Goal: Transaction & Acquisition: Download file/media

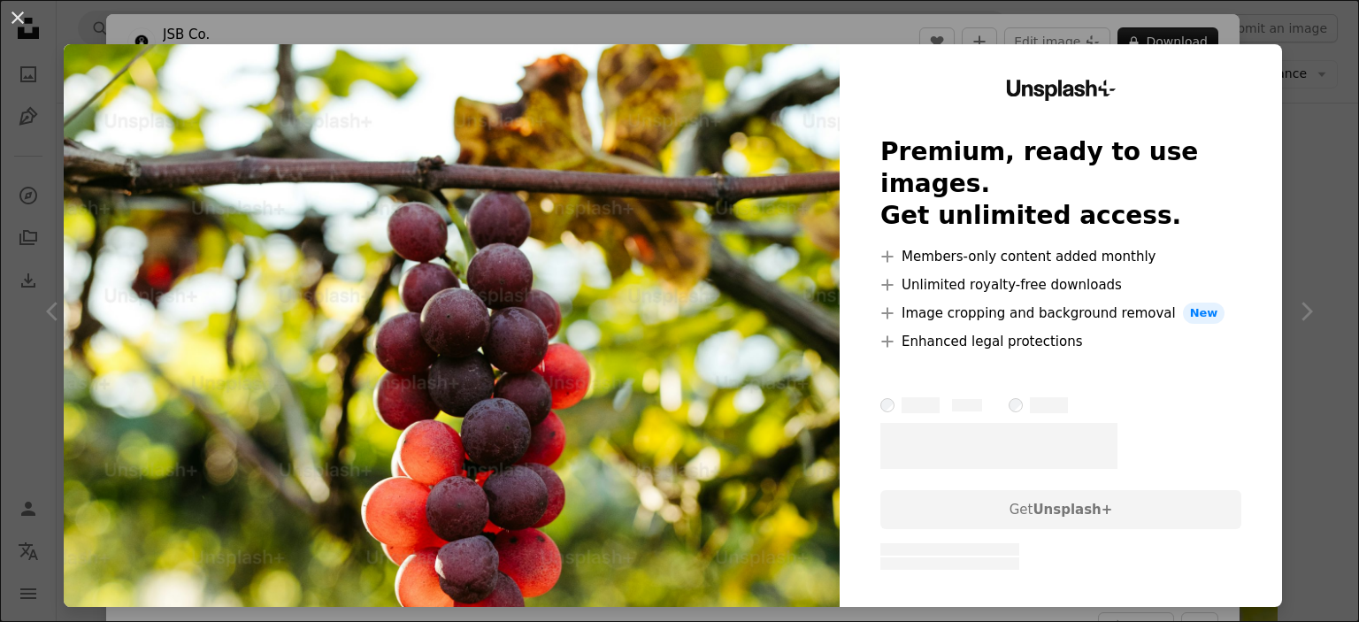
scroll to position [121, 0]
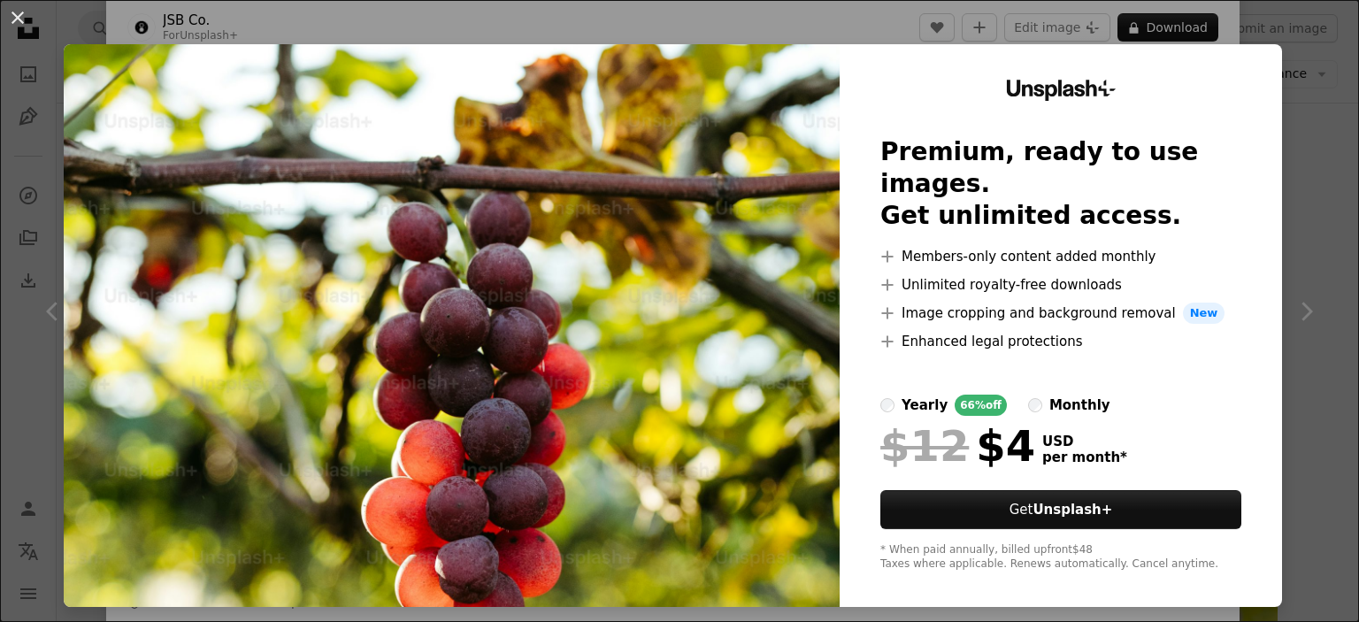
click at [19, 21] on button "An X shape" at bounding box center [17, 17] width 21 height 21
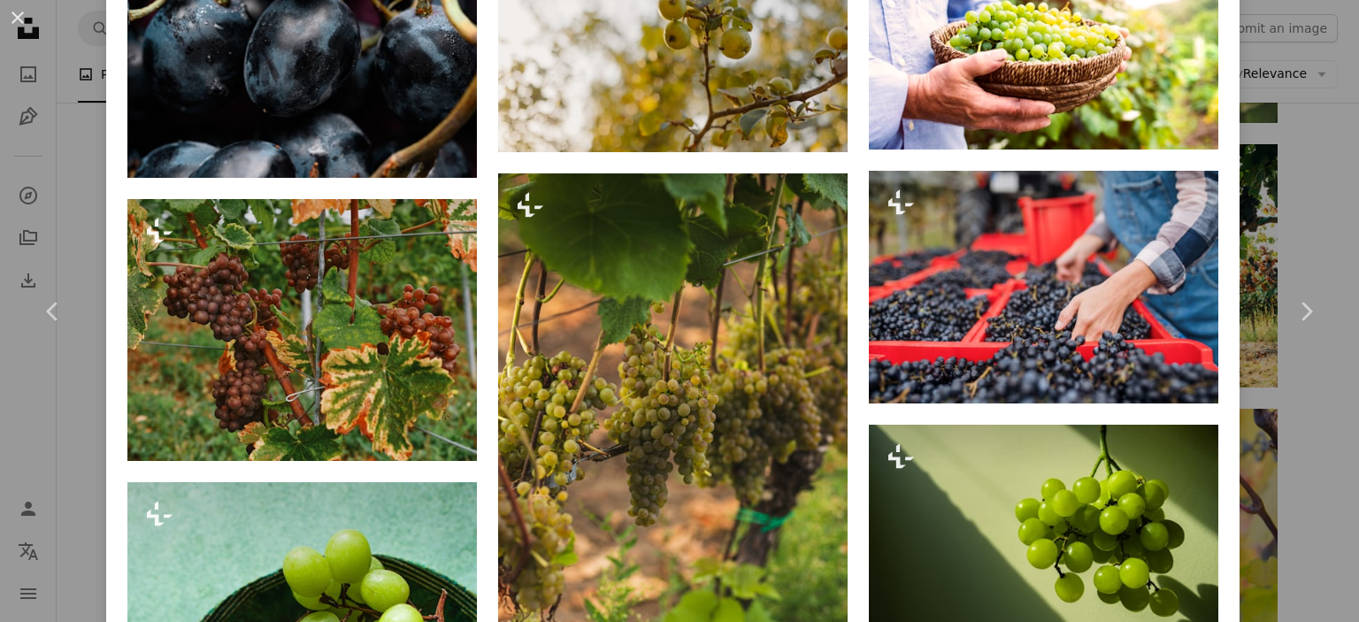
scroll to position [4211, 0]
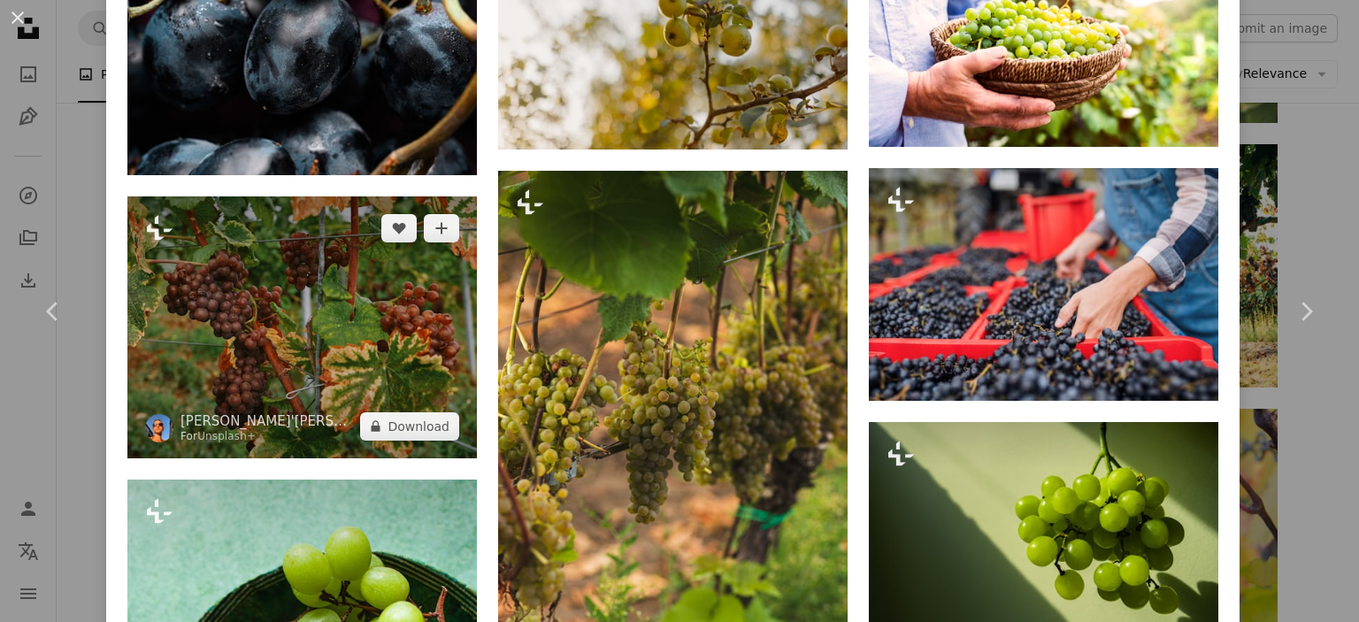
click at [367, 307] on img at bounding box center [302, 327] width 350 height 262
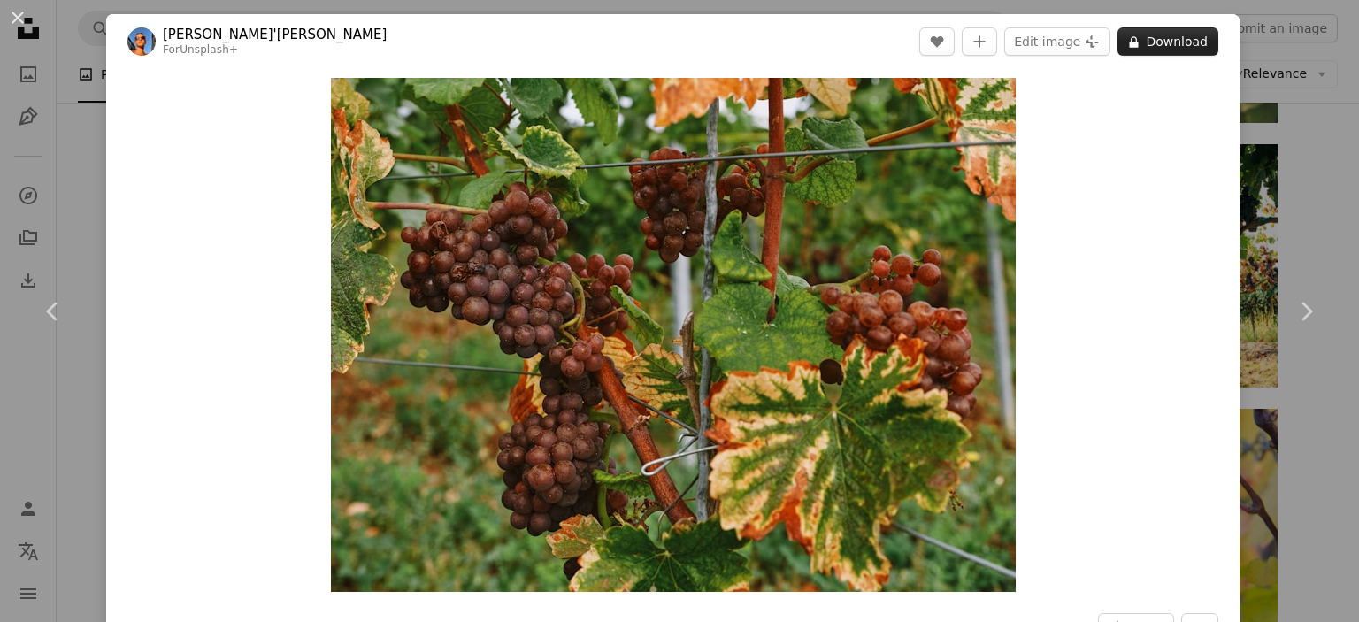
click at [1154, 47] on button "A lock Download" at bounding box center [1168, 41] width 101 height 28
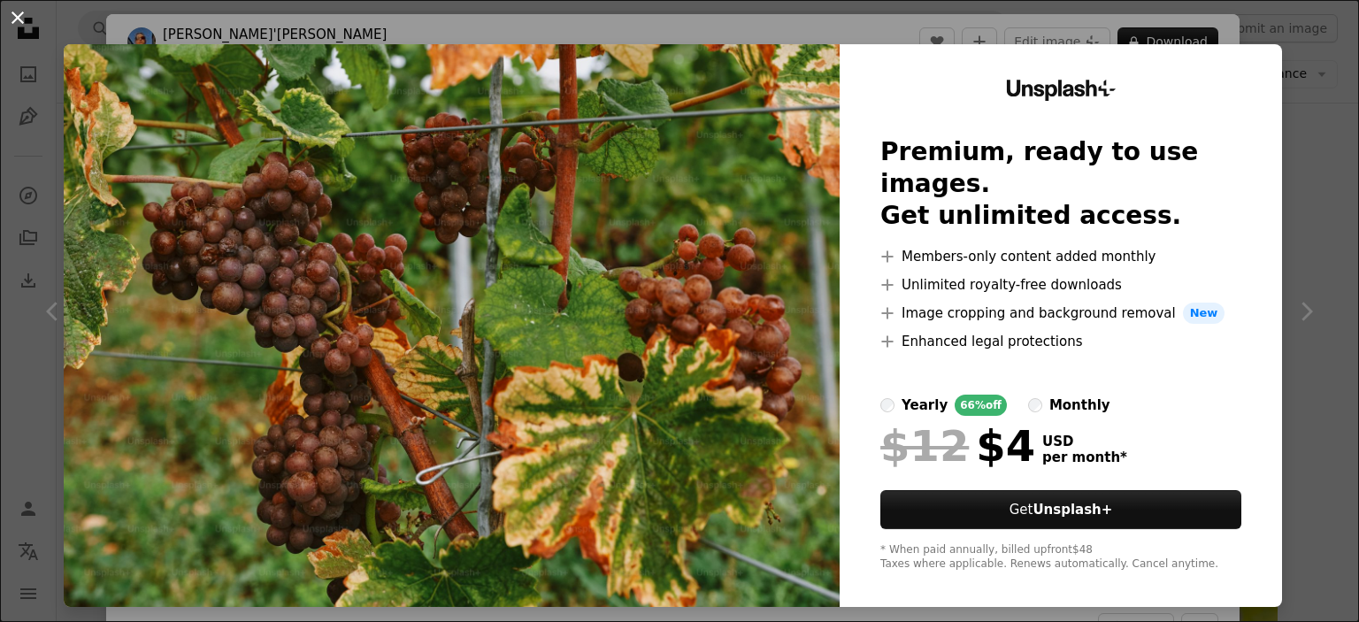
click at [19, 20] on button "An X shape" at bounding box center [17, 17] width 21 height 21
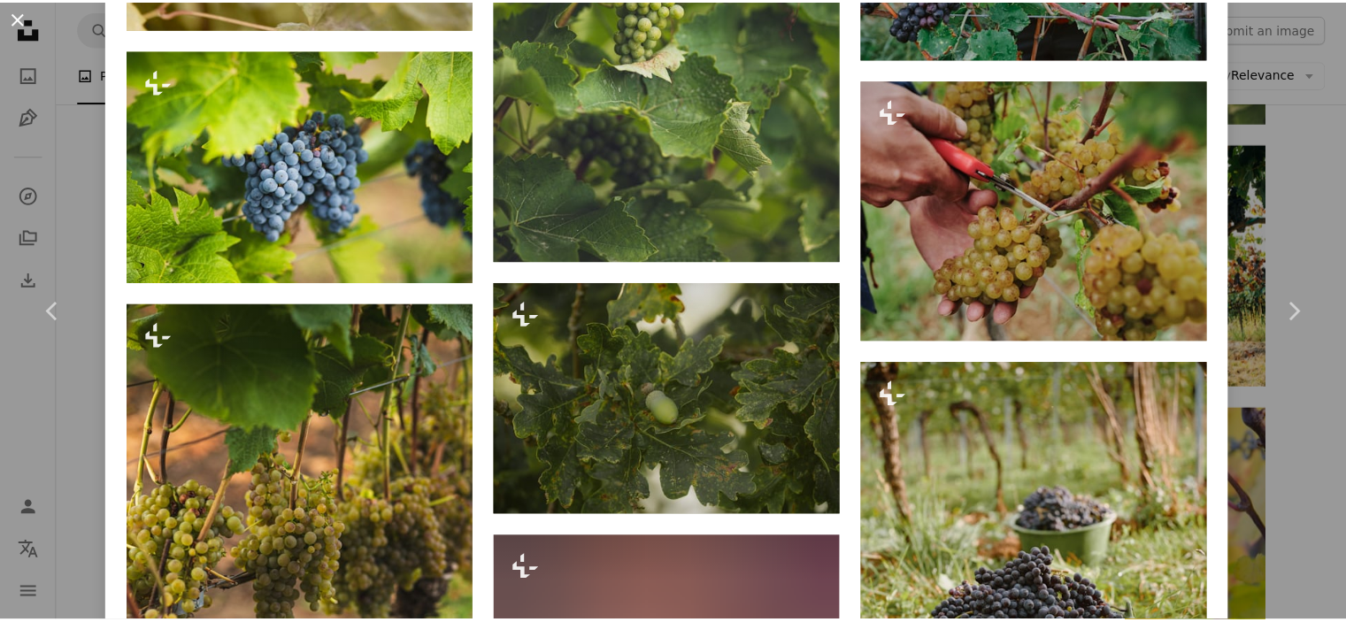
scroll to position [1975, 0]
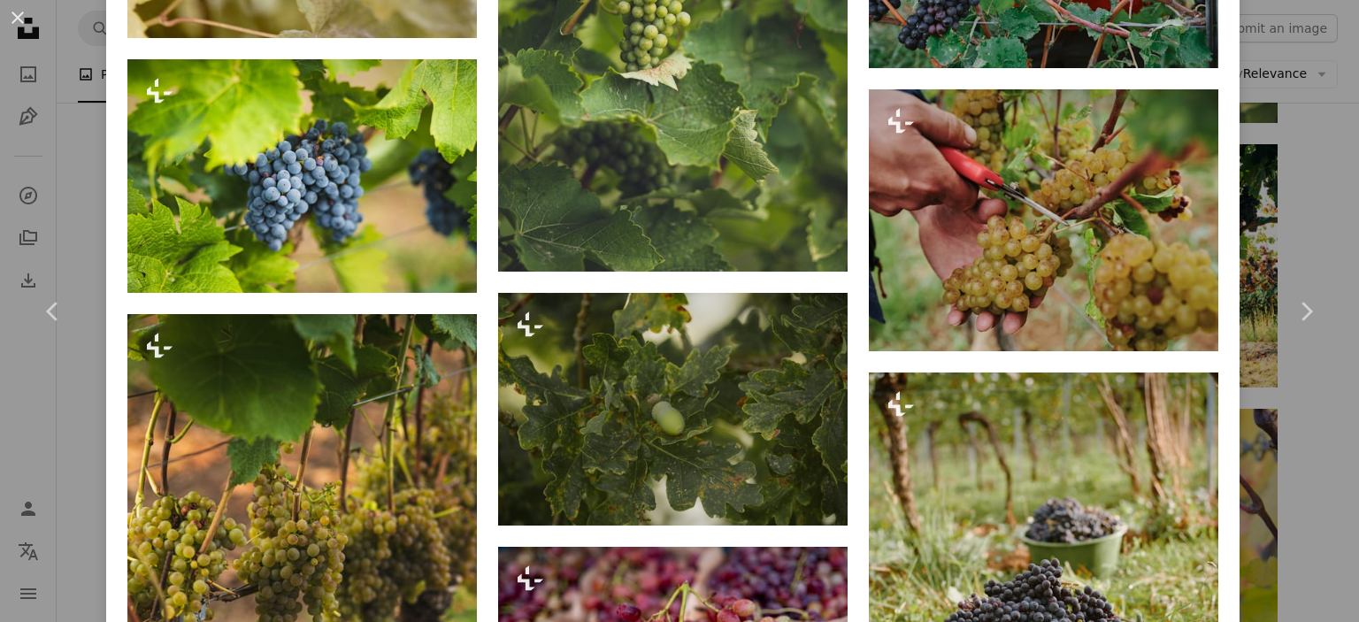
click at [15, 20] on button "An X shape" at bounding box center [17, 17] width 21 height 21
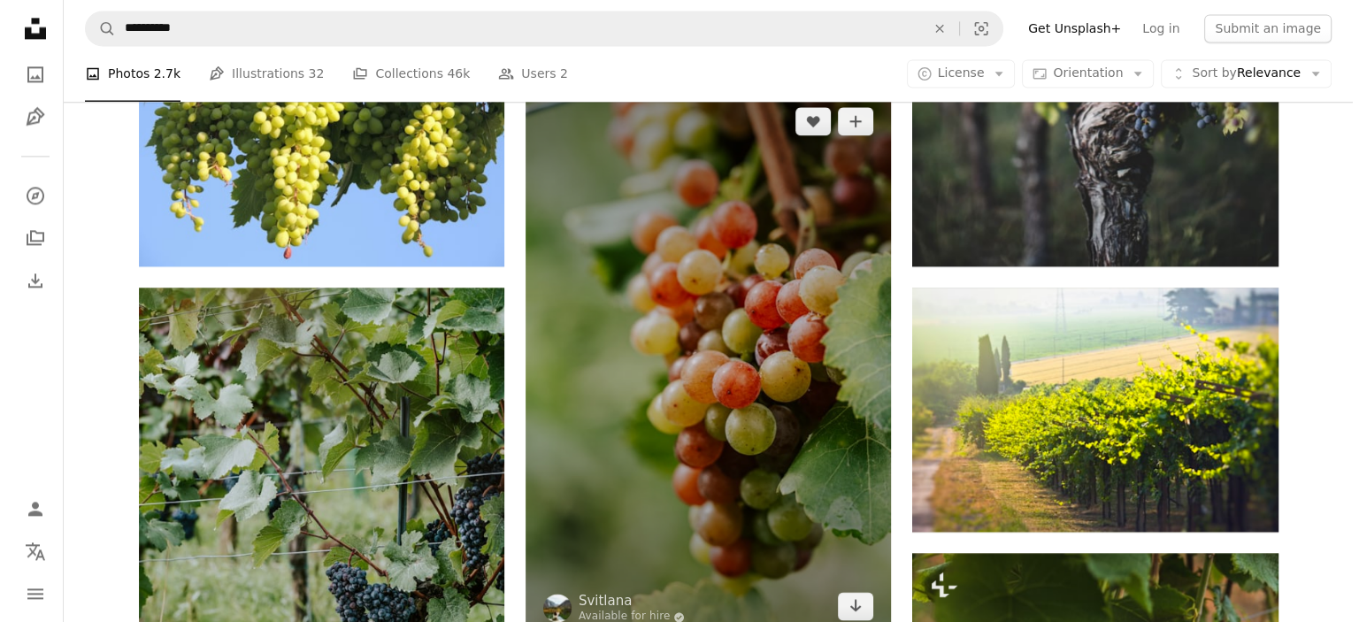
scroll to position [2584, 0]
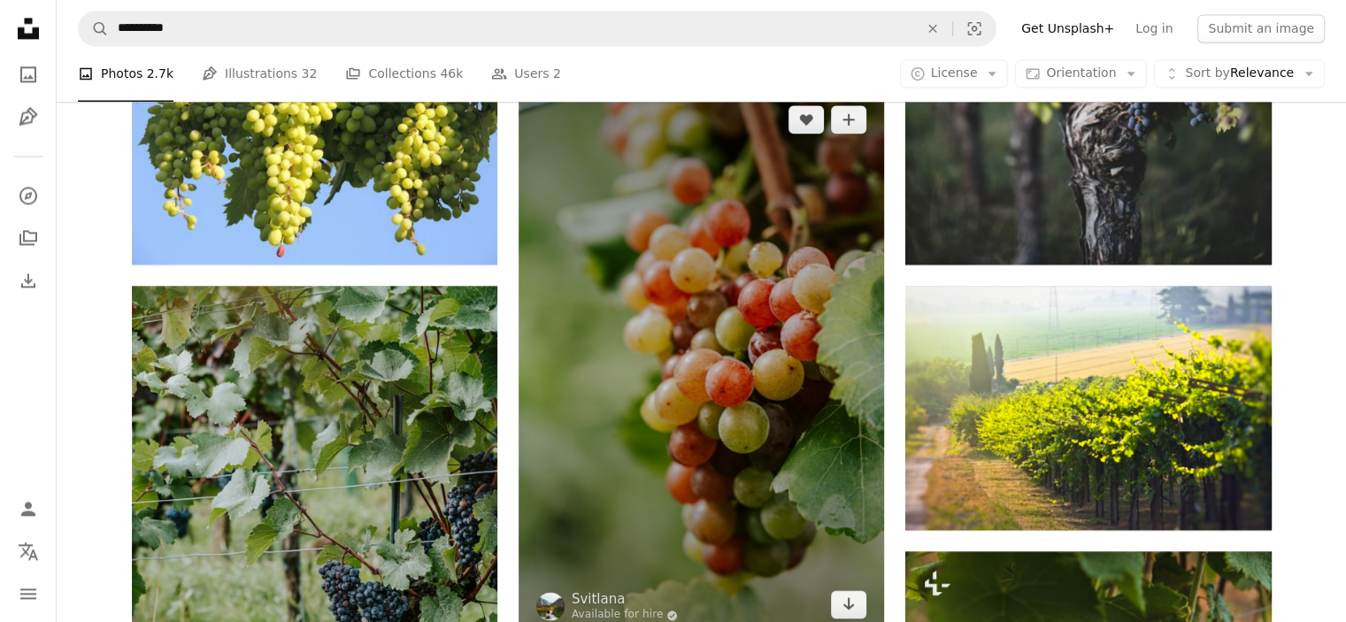
click at [767, 364] on img at bounding box center [701, 362] width 365 height 549
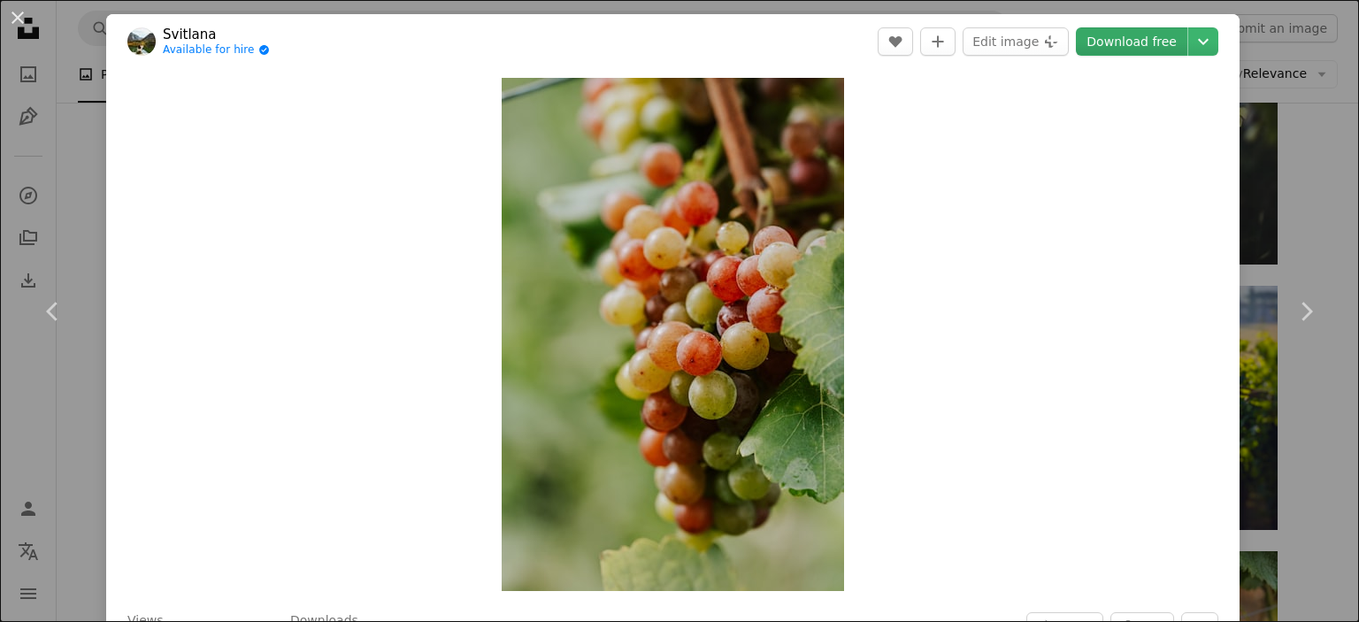
click at [1143, 42] on link "Download free" at bounding box center [1132, 41] width 112 height 28
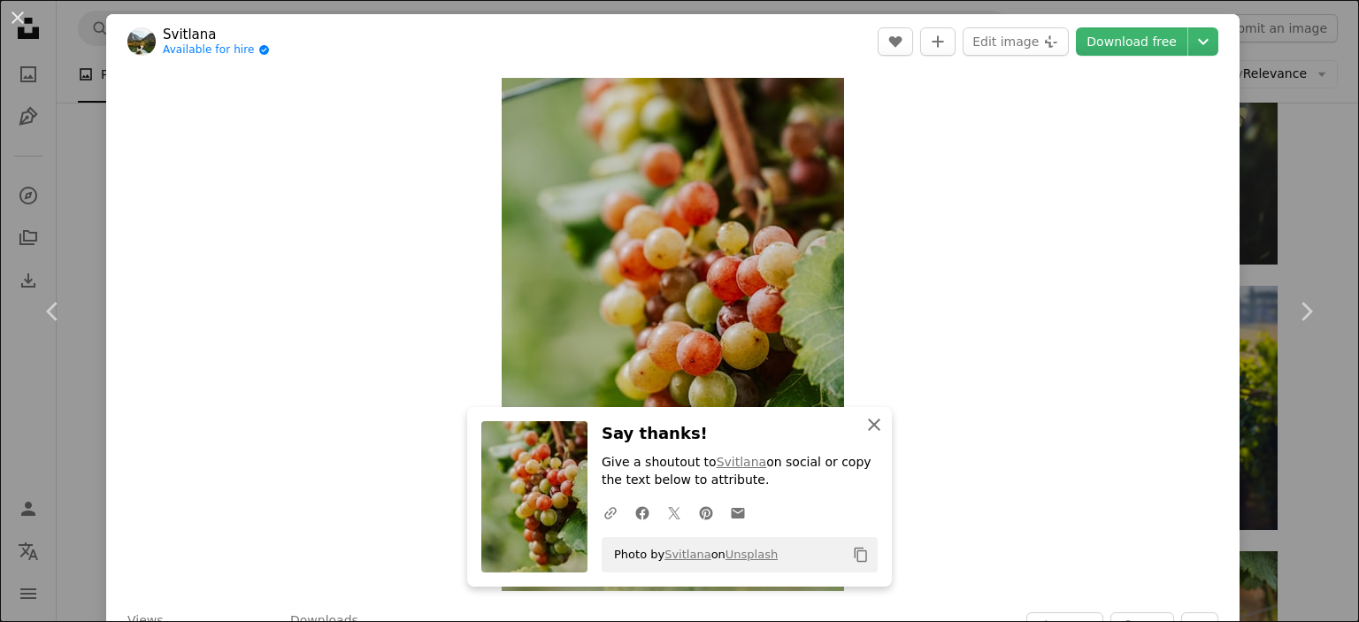
click at [868, 424] on icon "button" at bounding box center [874, 425] width 12 height 12
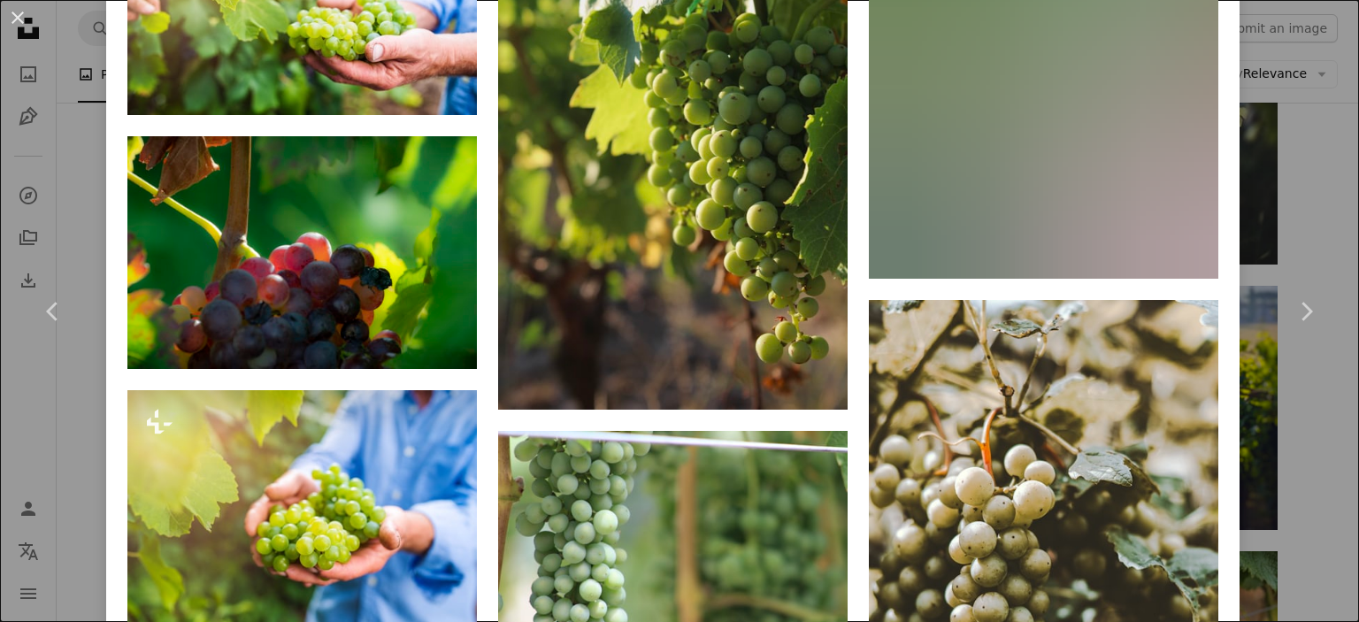
scroll to position [3699, 0]
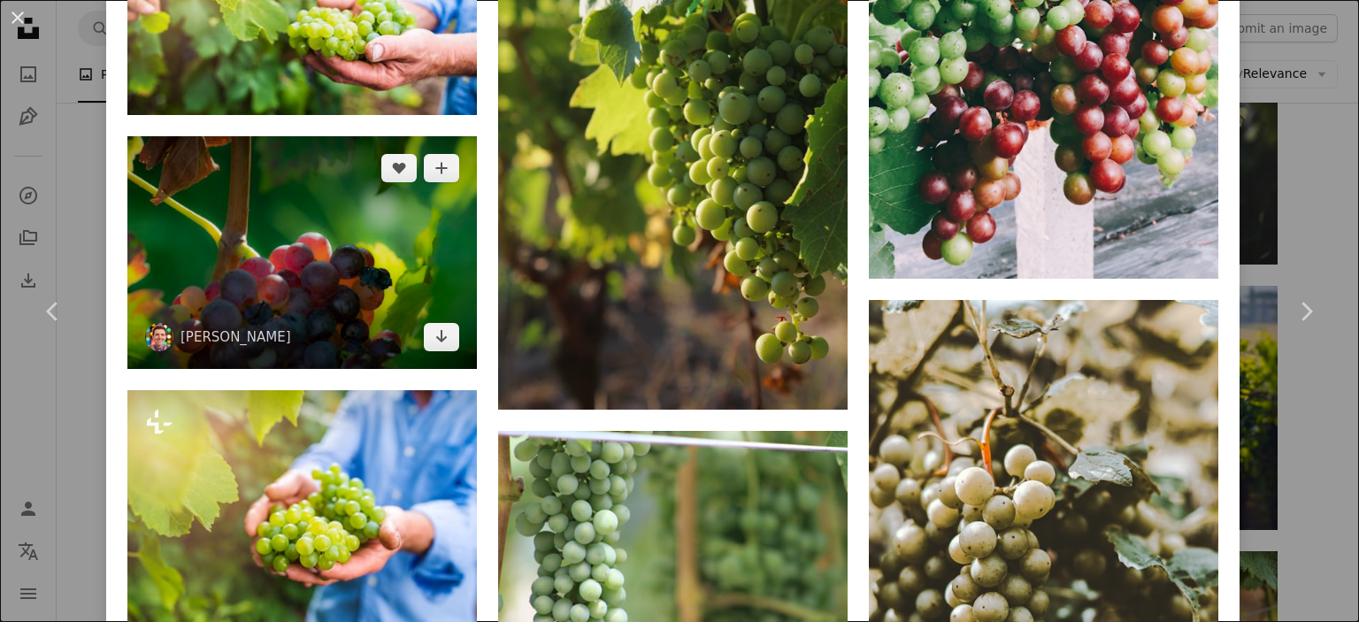
click at [323, 281] on img at bounding box center [302, 252] width 350 height 233
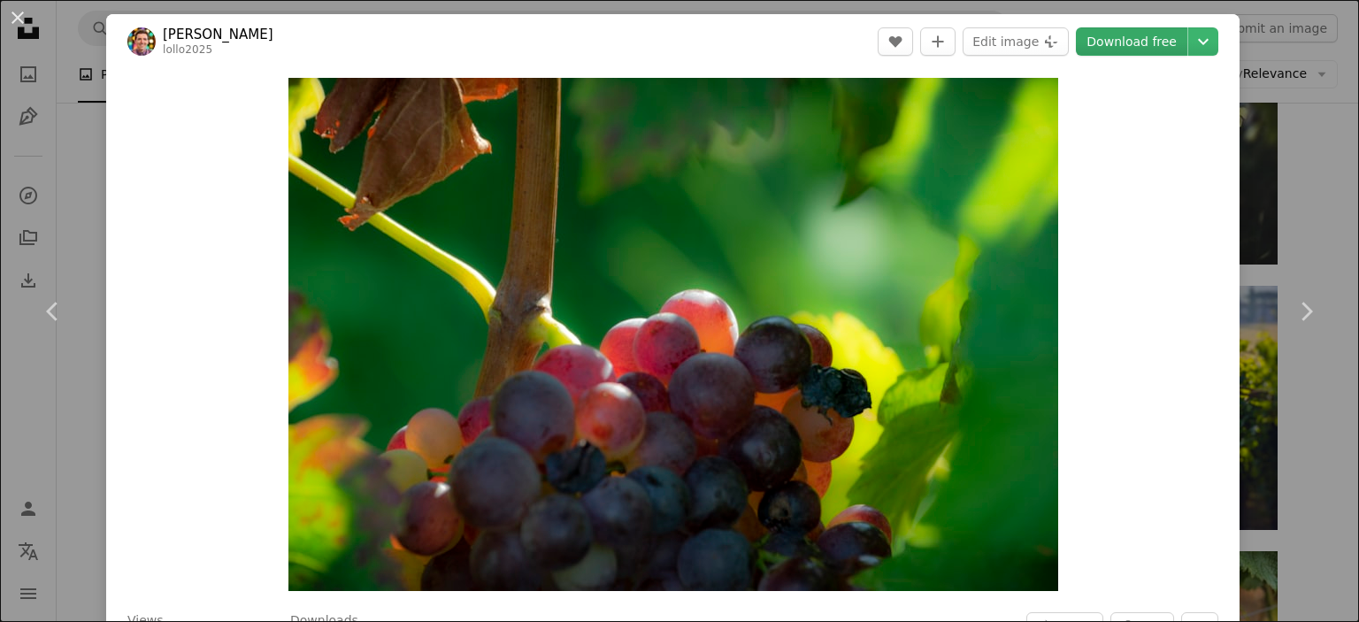
click at [1133, 49] on link "Download free" at bounding box center [1132, 41] width 112 height 28
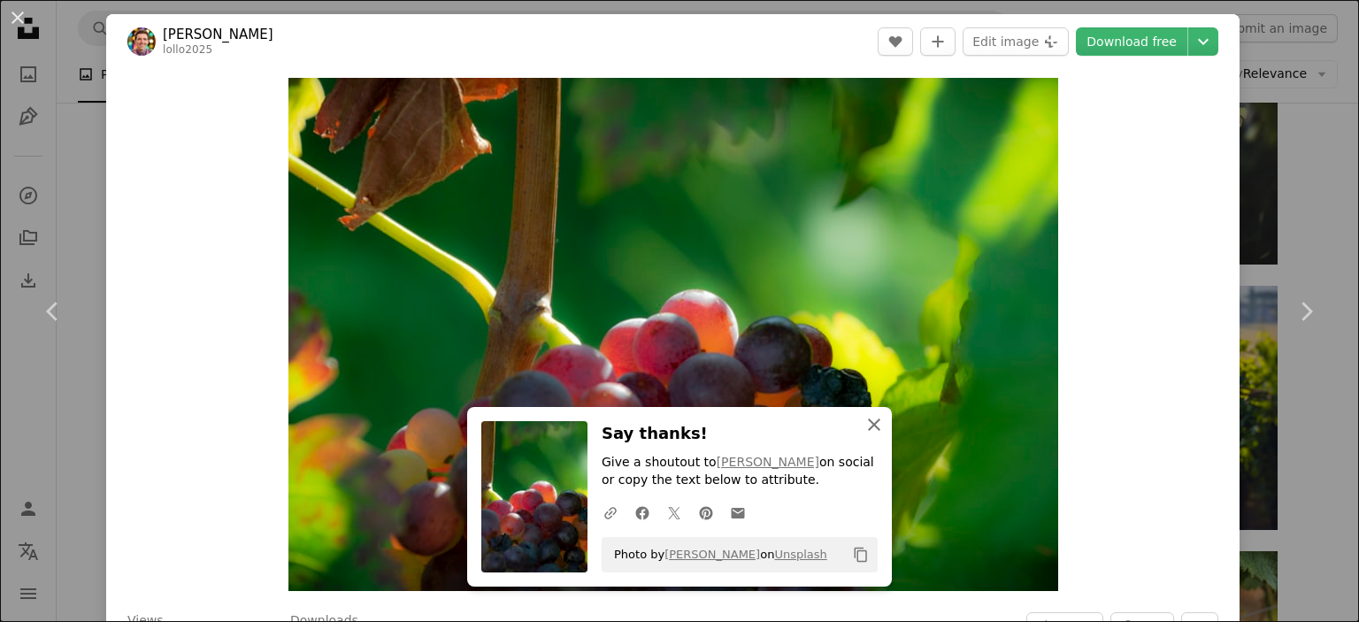
click at [868, 425] on icon "button" at bounding box center [874, 425] width 12 height 12
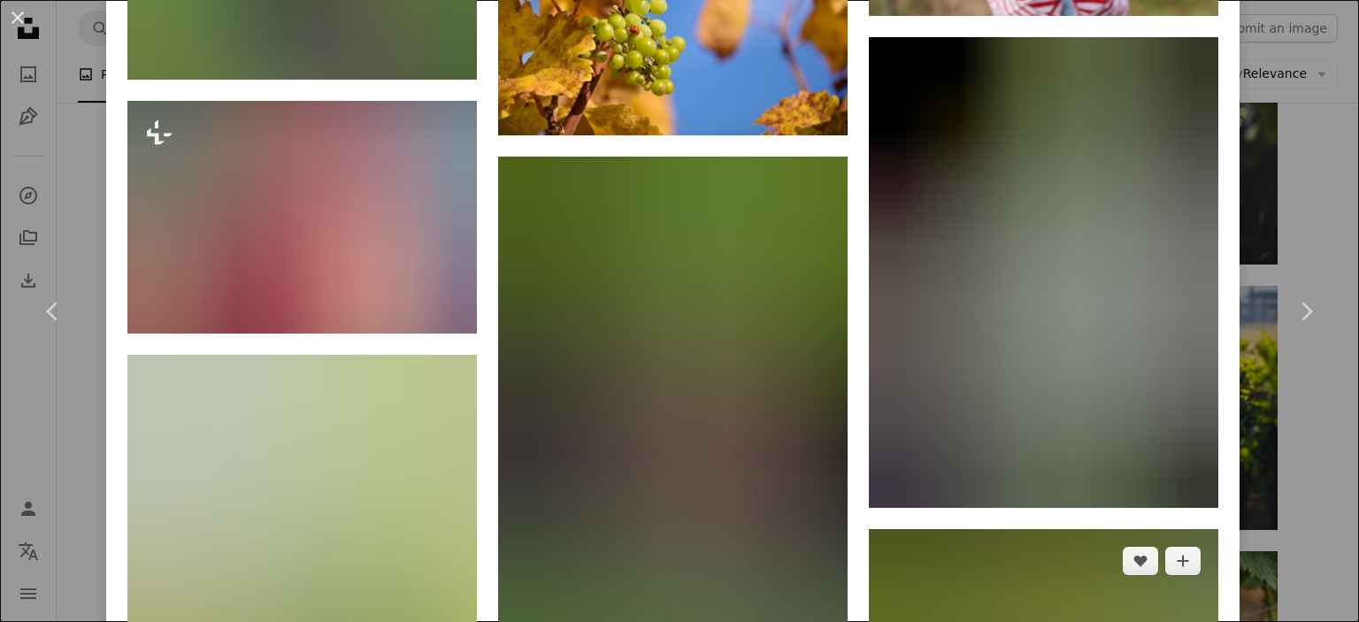
scroll to position [22778, 0]
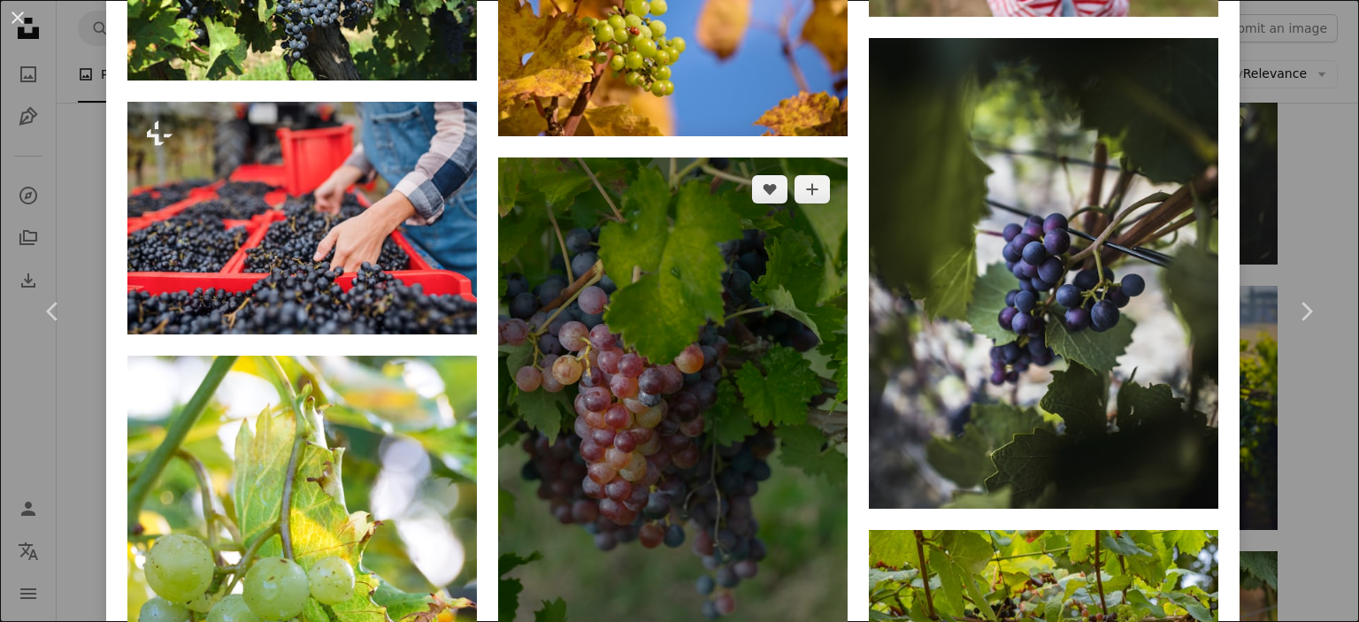
click at [708, 276] on img at bounding box center [673, 420] width 350 height 525
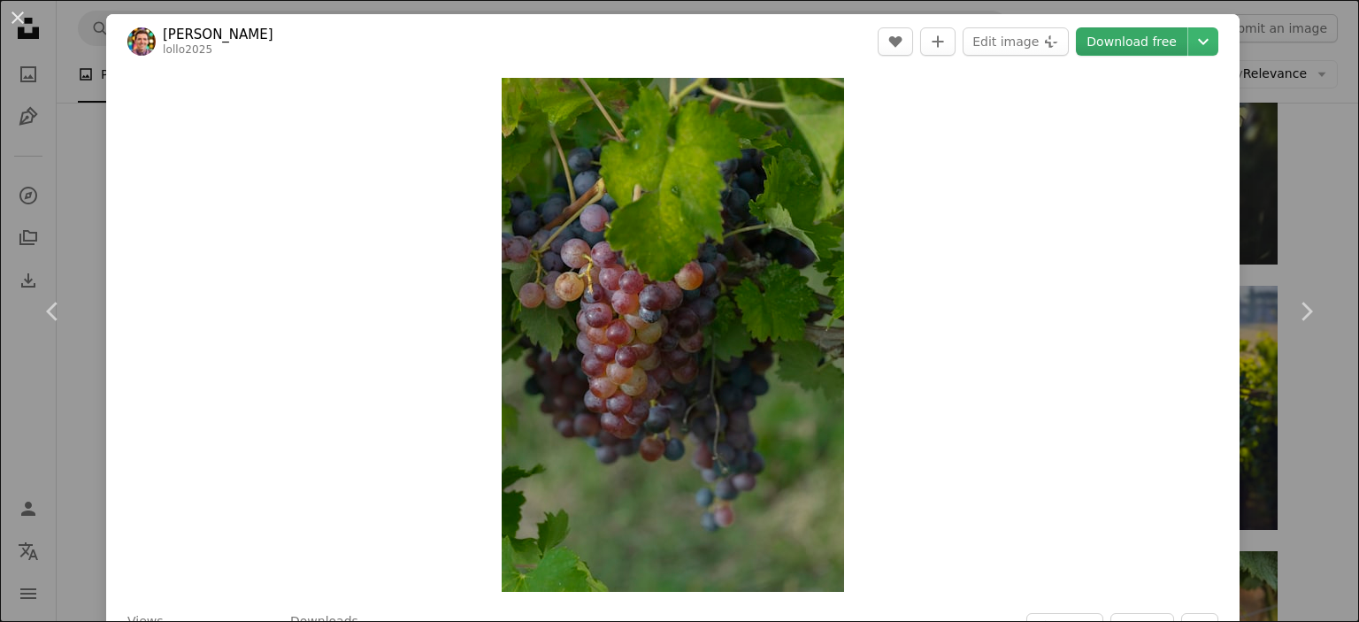
click at [1128, 45] on link "Download free" at bounding box center [1132, 41] width 112 height 28
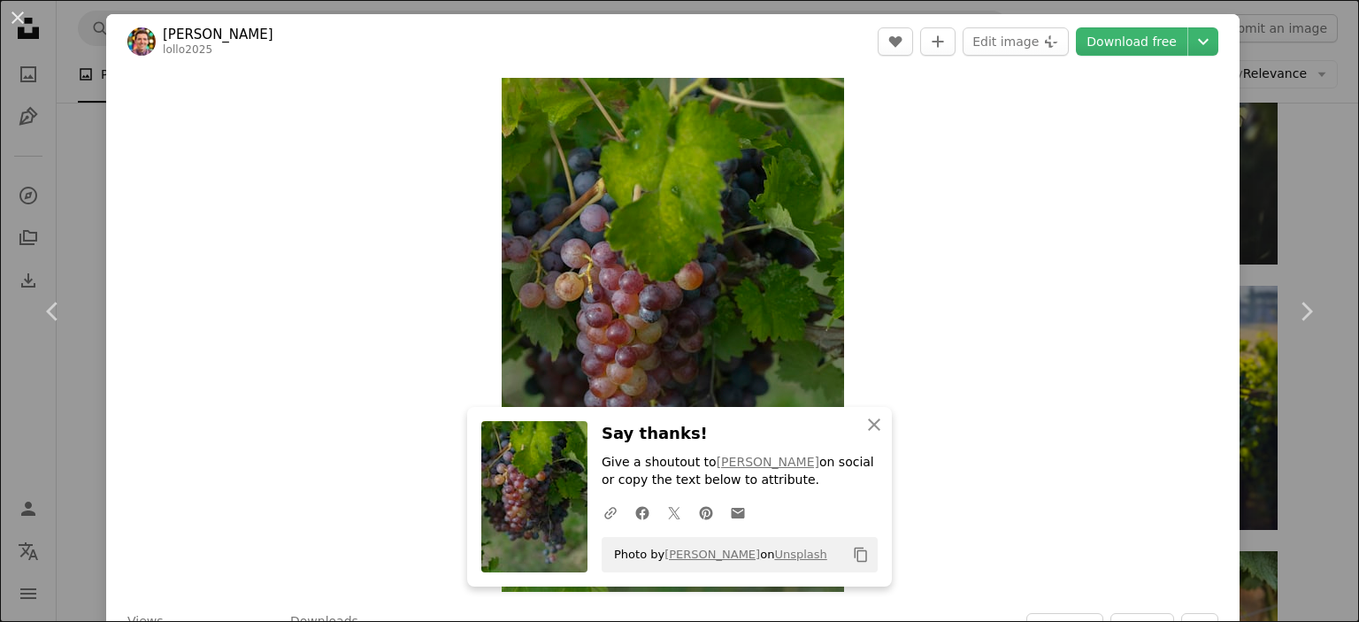
click at [15, 21] on button "An X shape" at bounding box center [17, 17] width 21 height 21
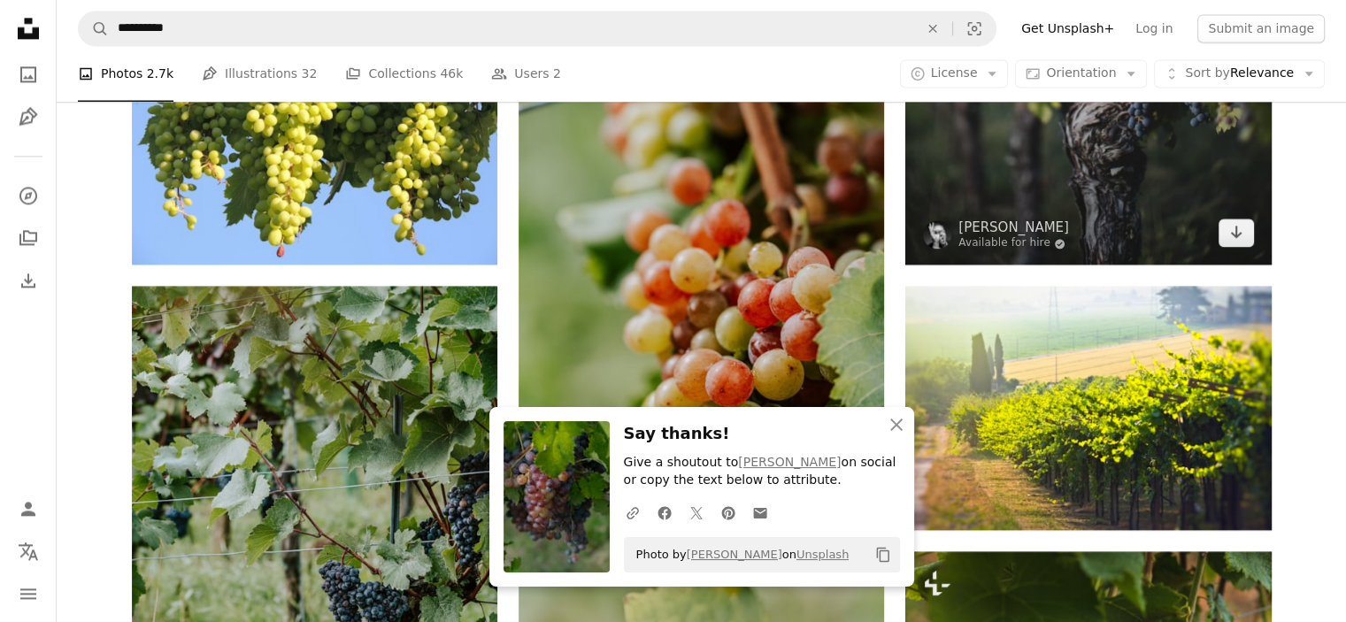
scroll to position [2566, 0]
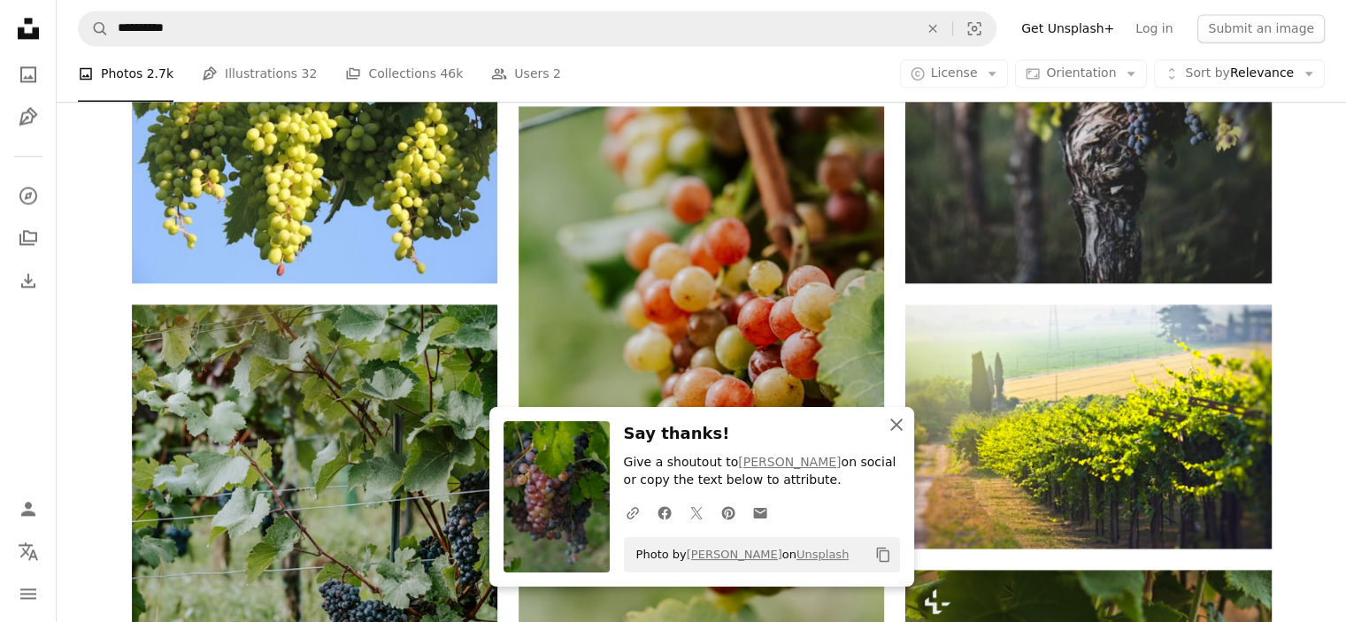
click at [893, 426] on icon "An X shape" at bounding box center [896, 424] width 21 height 21
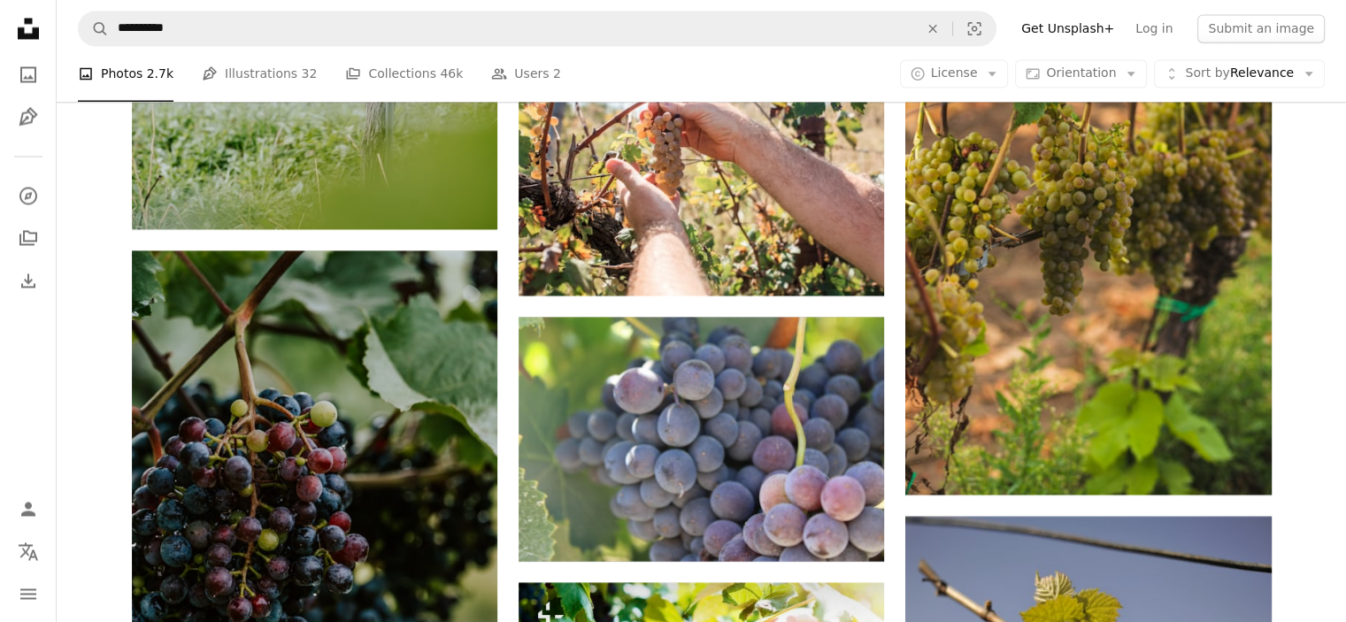
scroll to position [3174, 0]
